Goal: Check status: Check status

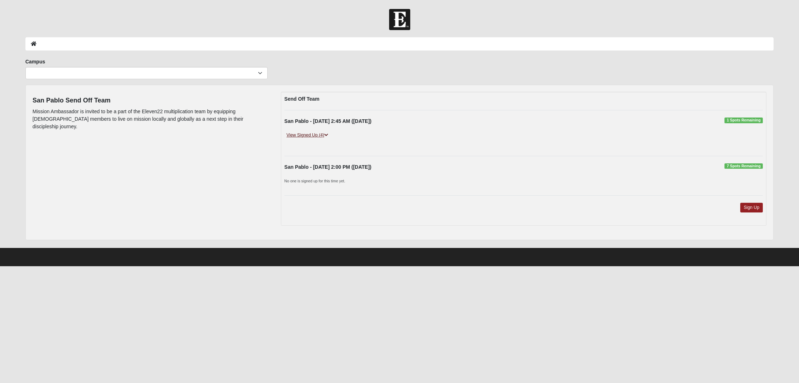
click at [308, 133] on link "View Signed Up (4)" at bounding box center [308, 136] width 46 height 8
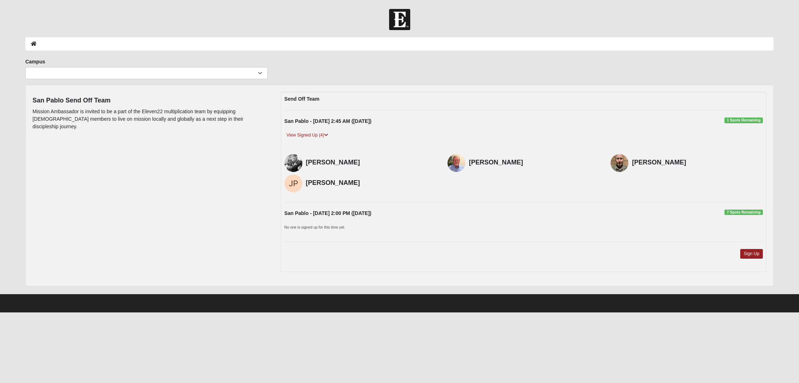
click at [241, 146] on div "San Pablo Send Off Team Mission Ambassador is invited to be a part of the Eleve…" at bounding box center [399, 185] width 745 height 187
click at [191, 203] on div "San Pablo Send Off Team Mission Ambassador is invited to be a part of the Eleve…" at bounding box center [399, 185] width 745 height 187
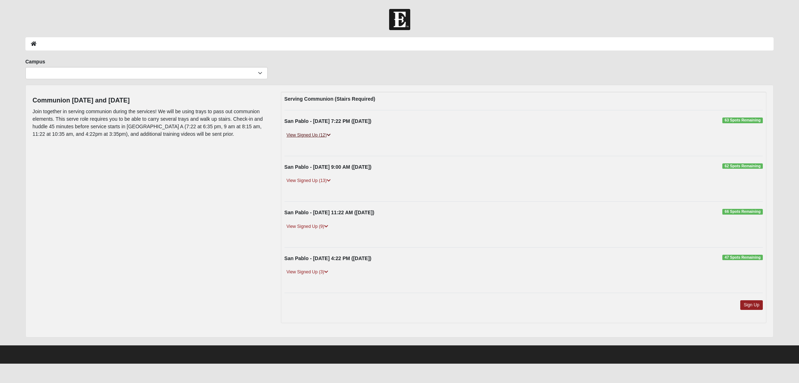
click at [316, 135] on link "View Signed Up (12)" at bounding box center [309, 136] width 48 height 8
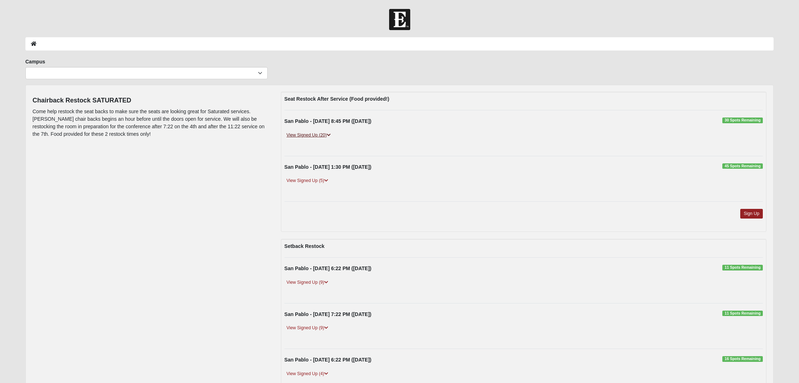
click at [305, 135] on link "View Signed Up (20)" at bounding box center [309, 136] width 48 height 8
